Goal: Information Seeking & Learning: Find specific fact

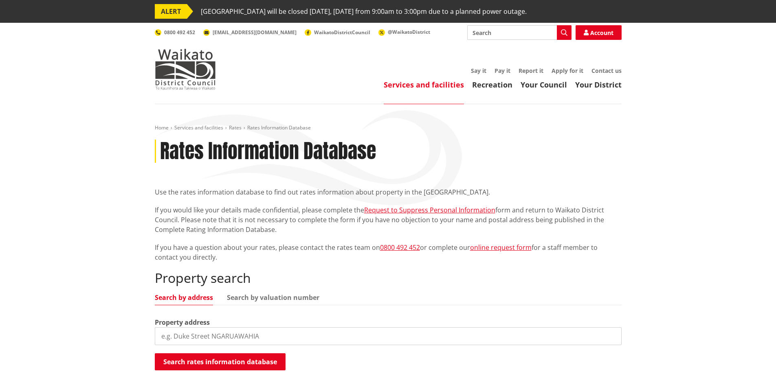
click at [256, 336] on input "search" at bounding box center [388, 337] width 467 height 18
type input "34 BUCKVILLE ROAD"
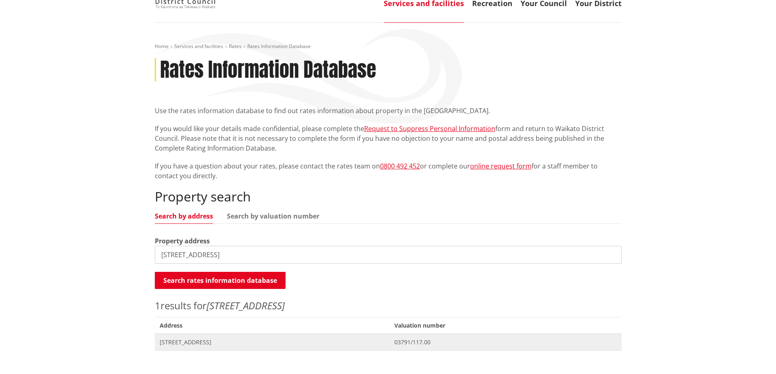
click at [448, 343] on span "03791/117.00" at bounding box center [505, 343] width 222 height 8
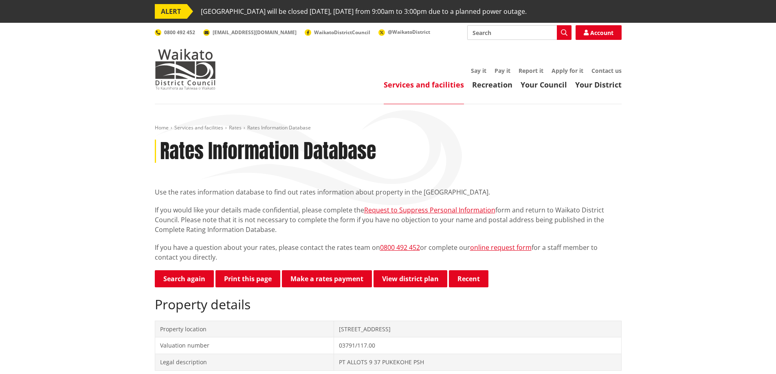
click at [585, 298] on h2 "Property details" at bounding box center [388, 304] width 467 height 15
